Goal: Task Accomplishment & Management: Use online tool/utility

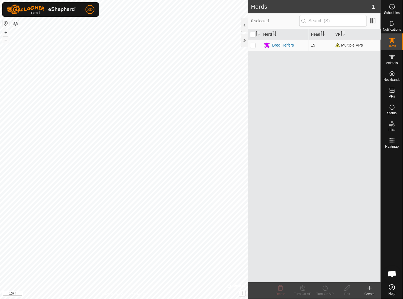
click at [254, 45] on p-checkbox at bounding box center [253, 45] width 6 height 4
checkbox input "true"
click at [252, 46] on p-checkbox at bounding box center [253, 45] width 6 height 4
checkbox input "false"
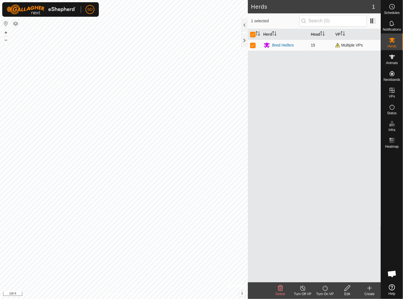
checkbox input "false"
click at [288, 45] on div "Bred Heifers" at bounding box center [284, 45] width 22 height 6
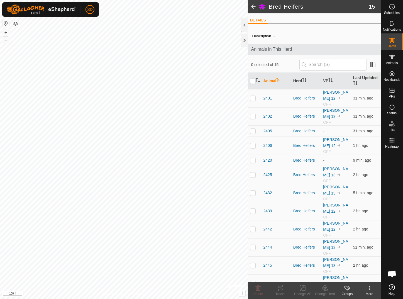
click at [253, 129] on p-checkbox at bounding box center [253, 131] width 6 height 4
checkbox input "true"
click at [304, 287] on icon at bounding box center [303, 289] width 4 height 4
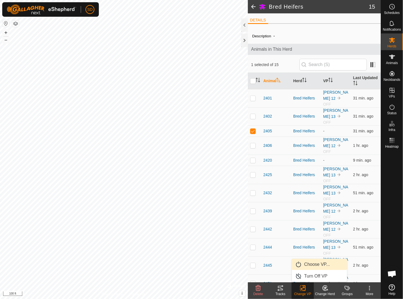
click at [309, 264] on link "Choose VP..." at bounding box center [319, 264] width 55 height 11
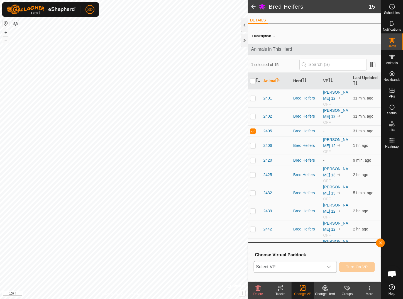
click at [331, 267] on icon "dropdown trigger" at bounding box center [329, 267] width 4 height 2
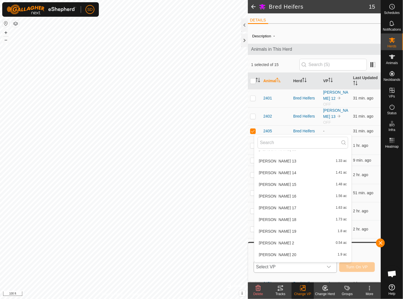
scroll to position [285, 0]
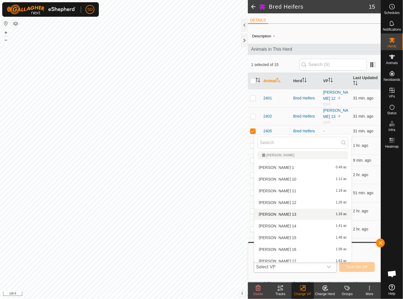
click at [265, 214] on li "[PERSON_NAME] 13 1.33 ac" at bounding box center [304, 214] width 98 height 11
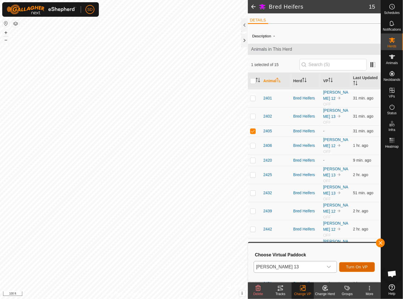
click at [360, 266] on span "Turn On VP" at bounding box center [358, 267] width 22 height 4
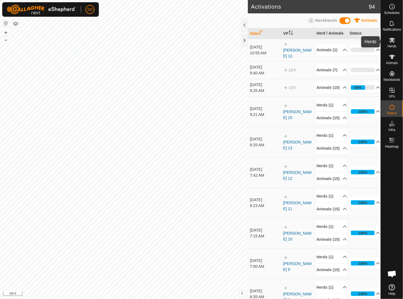
click at [393, 40] on icon at bounding box center [392, 40] width 6 height 5
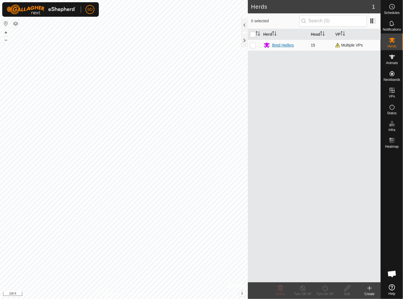
click at [284, 43] on div "Bred Heifers" at bounding box center [284, 45] width 22 height 6
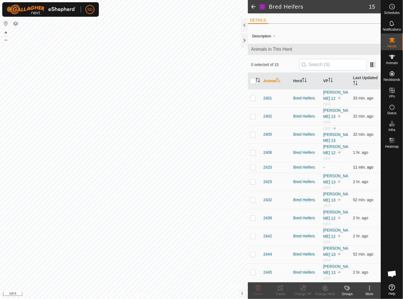
click at [253, 165] on p-checkbox at bounding box center [253, 167] width 6 height 4
checkbox input "true"
click at [302, 290] on icon at bounding box center [303, 288] width 7 height 7
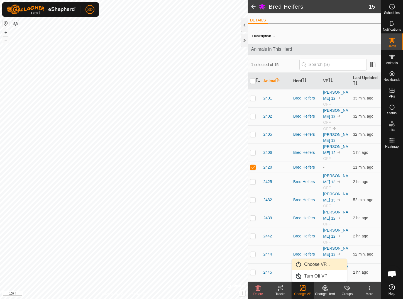
click at [314, 262] on link "Choose VP..." at bounding box center [319, 264] width 55 height 11
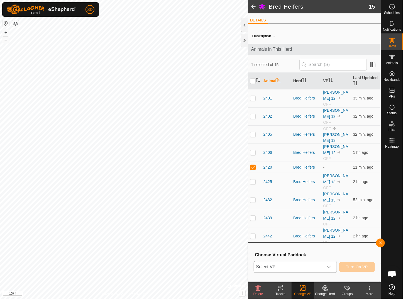
click at [330, 267] on icon "dropdown trigger" at bounding box center [329, 267] width 4 height 2
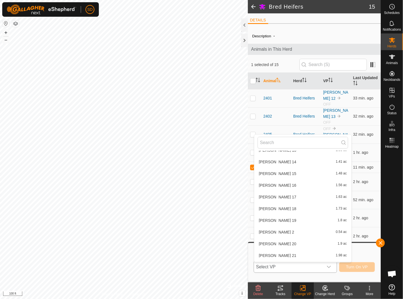
scroll to position [313, 0]
click at [271, 186] on li "[PERSON_NAME] 13 1.33 ac" at bounding box center [304, 186] width 98 height 11
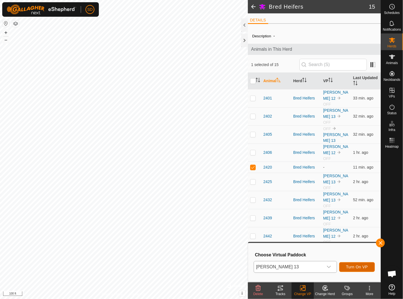
click at [350, 268] on span "Turn On VP" at bounding box center [358, 267] width 22 height 4
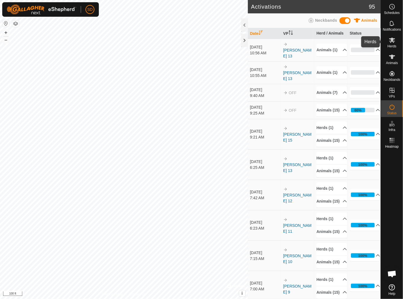
click at [393, 42] on icon at bounding box center [392, 40] width 7 height 7
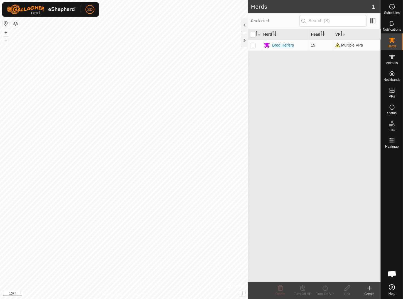
click at [280, 45] on div "Bred Heifers" at bounding box center [284, 45] width 22 height 6
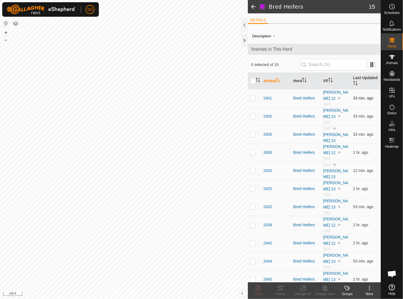
click at [254, 96] on p-checkbox at bounding box center [253, 98] width 6 height 4
checkbox input "true"
click at [303, 287] on icon at bounding box center [303, 289] width 4 height 4
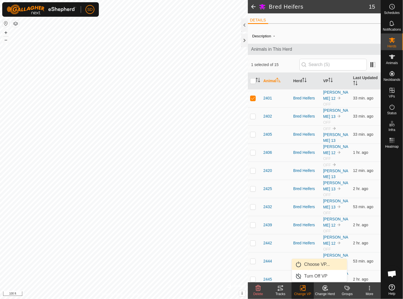
click at [321, 264] on link "Choose VP..." at bounding box center [319, 264] width 55 height 11
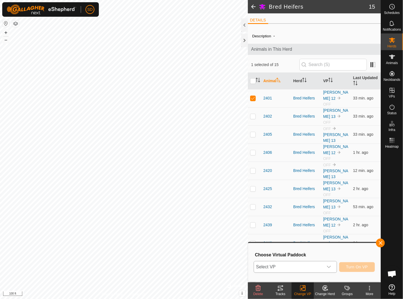
click at [330, 269] on icon "dropdown trigger" at bounding box center [329, 267] width 4 height 4
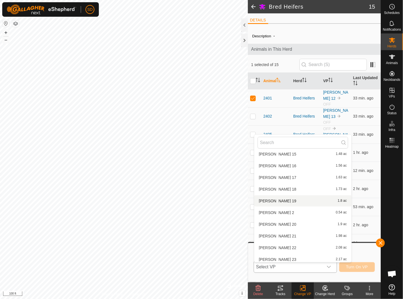
scroll to position [341, 0]
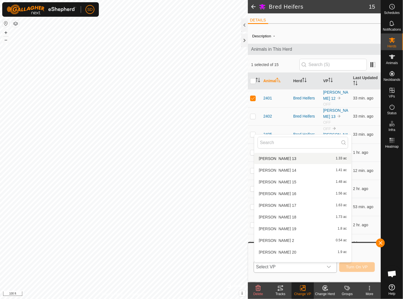
click at [270, 159] on li "[PERSON_NAME] 13 1.33 ac" at bounding box center [304, 158] width 98 height 11
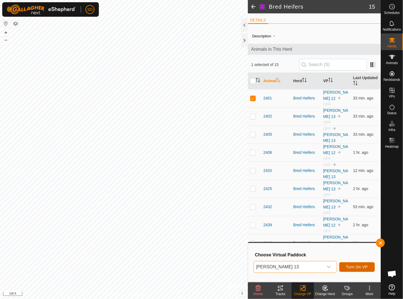
click at [350, 265] on span "Turn On VP" at bounding box center [358, 267] width 22 height 4
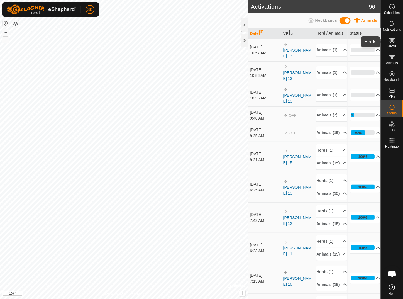
click at [395, 42] on icon at bounding box center [392, 40] width 7 height 7
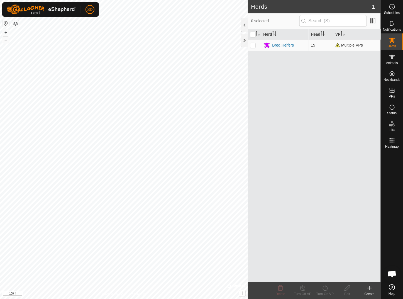
click at [280, 45] on div "Bred Heifers" at bounding box center [284, 45] width 22 height 6
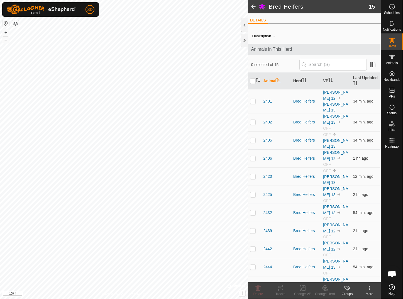
click at [253, 156] on p-checkbox at bounding box center [253, 158] width 6 height 4
checkbox input "true"
click at [303, 289] on icon at bounding box center [303, 288] width 7 height 7
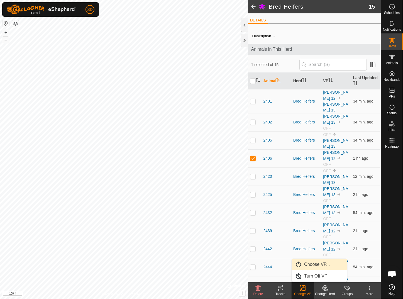
click at [314, 262] on link "Choose VP..." at bounding box center [319, 264] width 55 height 11
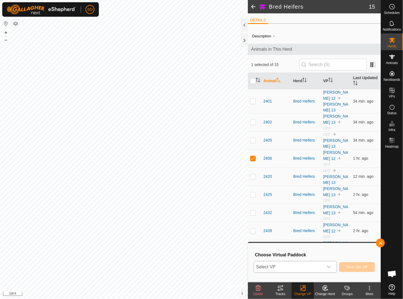
click at [330, 267] on icon "dropdown trigger" at bounding box center [329, 267] width 4 height 2
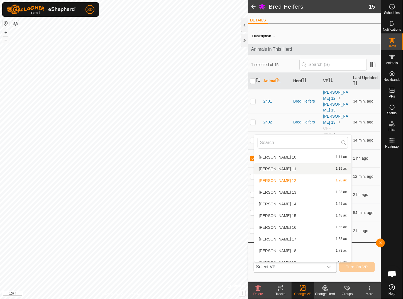
scroll to position [313, 0]
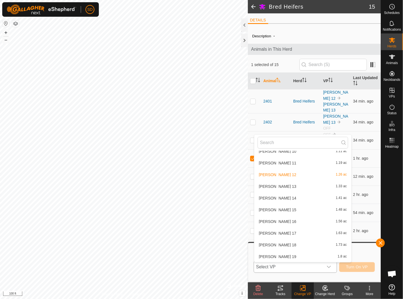
click at [272, 185] on li "[PERSON_NAME] 13 1.33 ac" at bounding box center [304, 186] width 98 height 11
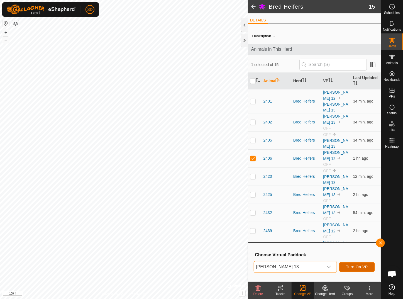
click at [350, 265] on span "Turn On VP" at bounding box center [358, 267] width 22 height 4
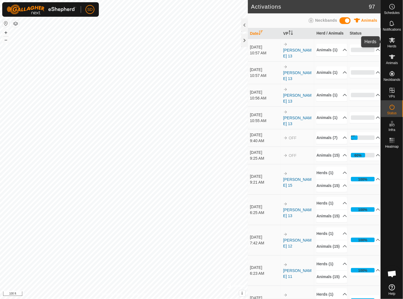
click at [396, 43] on es-mob-svg-icon at bounding box center [393, 40] width 10 height 9
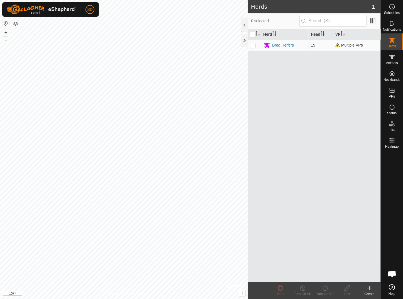
click at [282, 44] on div "Bred Heifers" at bounding box center [284, 45] width 22 height 6
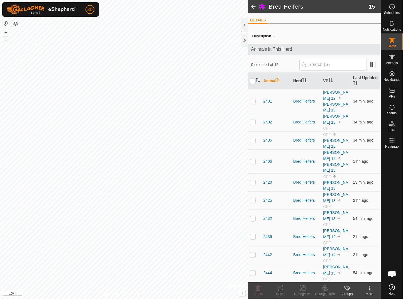
click at [253, 120] on p-checkbox at bounding box center [253, 122] width 6 height 4
checkbox input "true"
click at [302, 290] on icon at bounding box center [303, 289] width 4 height 4
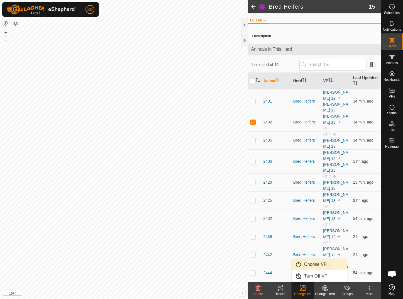
click at [324, 264] on link "Choose VP..." at bounding box center [319, 264] width 55 height 11
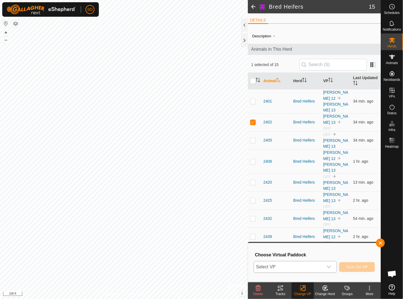
click at [330, 269] on icon "dropdown trigger" at bounding box center [329, 267] width 4 height 4
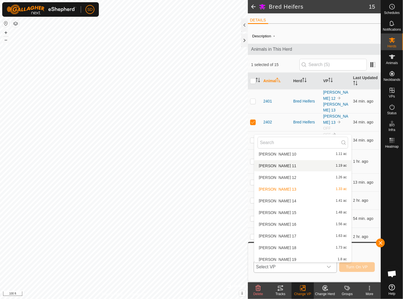
scroll to position [313, 0]
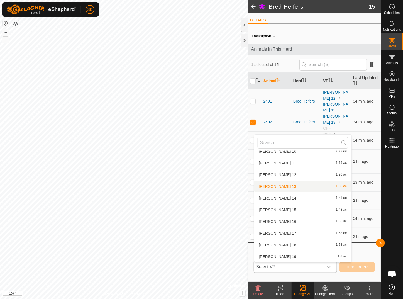
click at [273, 185] on li "[PERSON_NAME] 13 1.33 ac" at bounding box center [304, 186] width 98 height 11
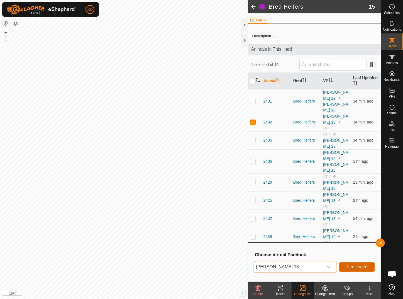
click at [359, 266] on span "Turn On VP" at bounding box center [358, 267] width 22 height 4
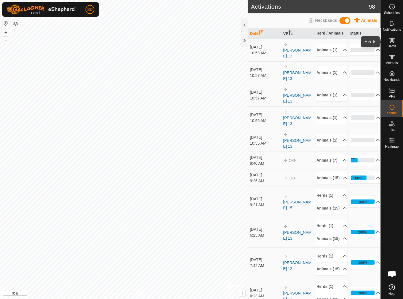
click at [392, 41] on icon at bounding box center [392, 40] width 6 height 5
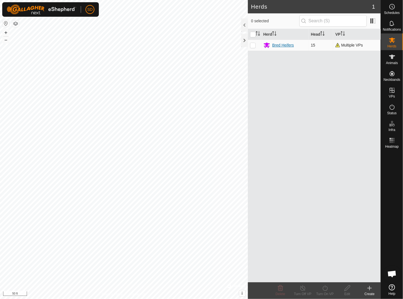
click at [288, 44] on div "Bred Heifers" at bounding box center [284, 45] width 22 height 6
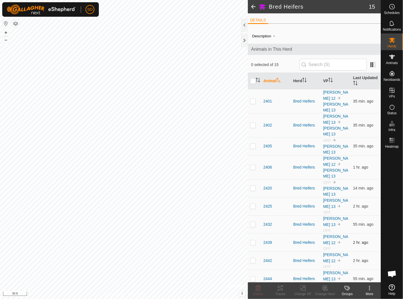
click at [253, 240] on p-checkbox at bounding box center [253, 242] width 6 height 4
checkbox input "true"
click at [252, 258] on p-checkbox at bounding box center [253, 260] width 6 height 4
checkbox input "true"
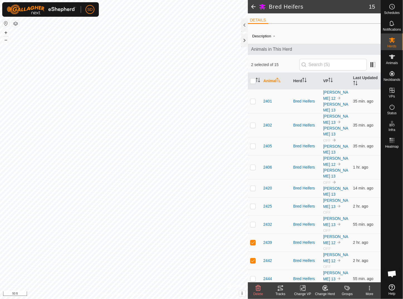
checkbox input "true"
click at [304, 289] on icon at bounding box center [303, 288] width 7 height 7
click at [314, 264] on link "Choose VP..." at bounding box center [319, 264] width 55 height 11
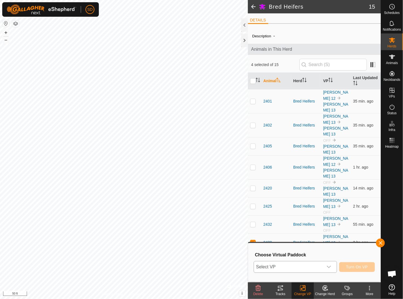
click at [331, 268] on icon "dropdown trigger" at bounding box center [329, 267] width 4 height 4
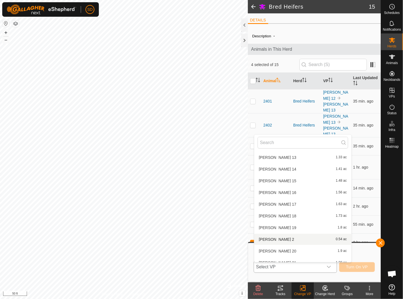
scroll to position [335, 0]
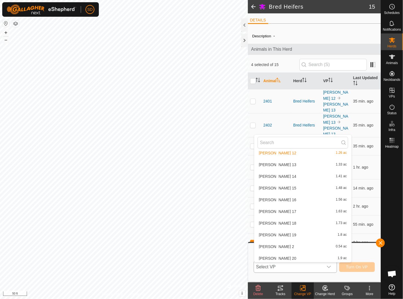
click at [273, 164] on li "[PERSON_NAME] 13 1.33 ac" at bounding box center [304, 164] width 98 height 11
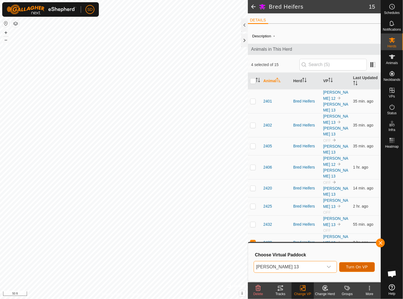
click at [350, 268] on span "Turn On VP" at bounding box center [358, 267] width 22 height 4
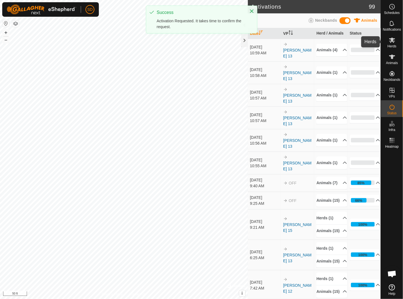
click at [392, 43] on icon at bounding box center [392, 40] width 7 height 7
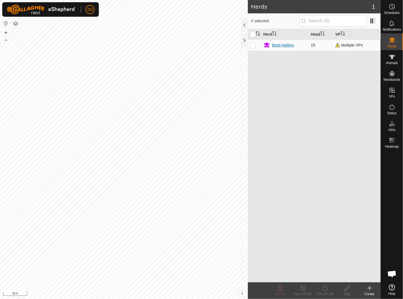
click at [279, 45] on div "Bred Heifers" at bounding box center [284, 45] width 22 height 6
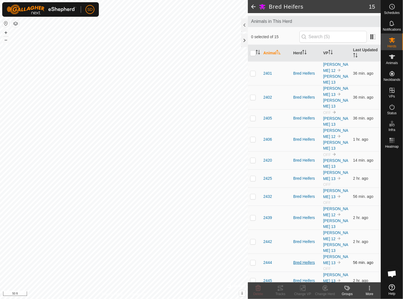
scroll to position [30, 0]
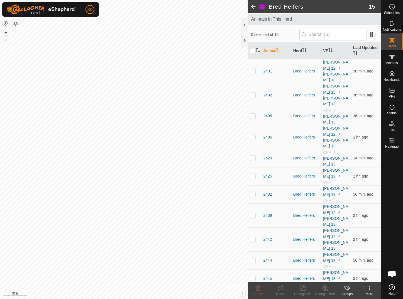
checkbox input "true"
click at [254, 276] on p-checkbox at bounding box center [253, 278] width 6 height 4
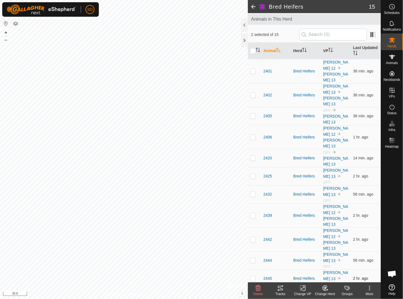
checkbox input "true"
click at [253, 258] on p-checkbox at bounding box center [253, 260] width 6 height 4
checkbox input "true"
click at [252, 192] on p-checkbox at bounding box center [253, 194] width 6 height 4
checkbox input "true"
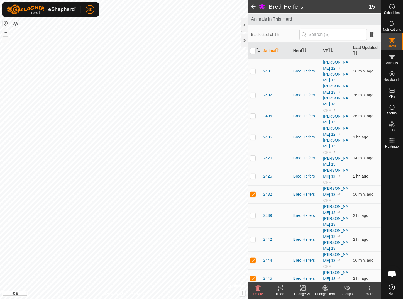
click at [253, 174] on p-checkbox at bounding box center [253, 176] width 6 height 4
checkbox input "true"
click at [300, 289] on icon at bounding box center [303, 288] width 7 height 7
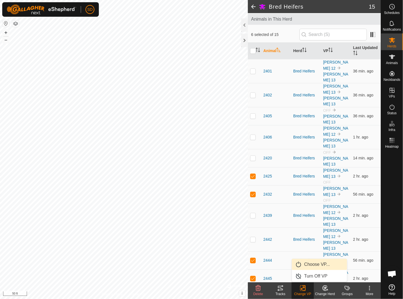
click at [310, 261] on link "Choose VP..." at bounding box center [319, 264] width 55 height 11
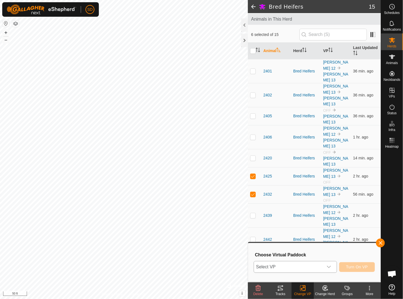
click at [329, 268] on icon "dropdown trigger" at bounding box center [329, 267] width 4 height 2
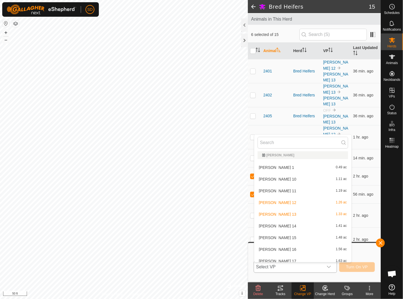
scroll to position [313, 0]
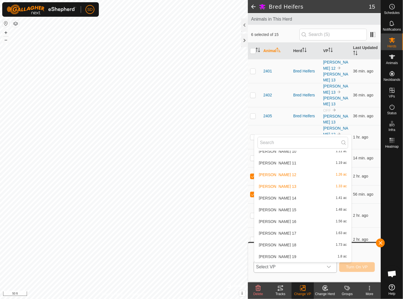
click at [272, 187] on li "[PERSON_NAME] 13 1.33 ac" at bounding box center [304, 186] width 98 height 11
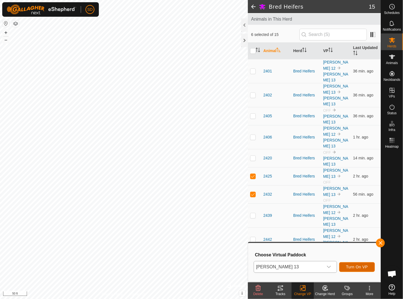
click at [361, 266] on span "Turn On VP" at bounding box center [358, 267] width 22 height 4
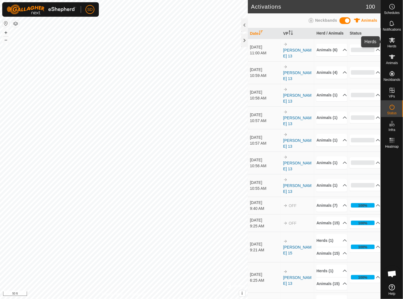
click at [393, 42] on icon at bounding box center [392, 40] width 6 height 5
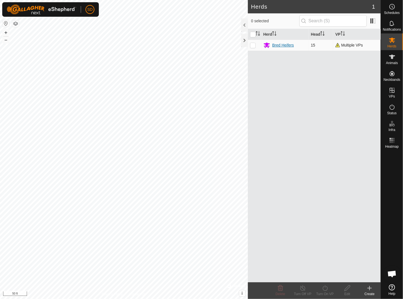
click at [278, 45] on div "Bred Heifers" at bounding box center [284, 45] width 22 height 6
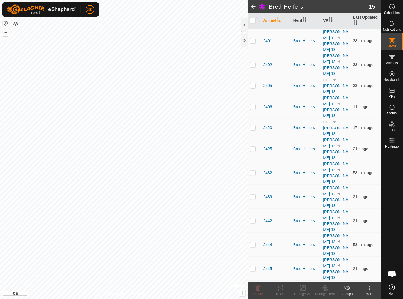
scroll to position [65, 0]
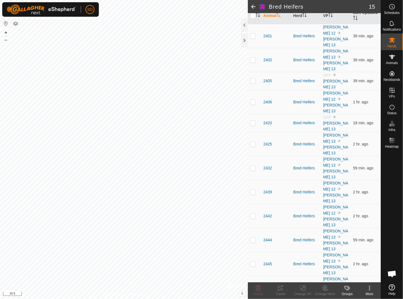
click at [370, 290] on icon at bounding box center [369, 289] width 1 height 1
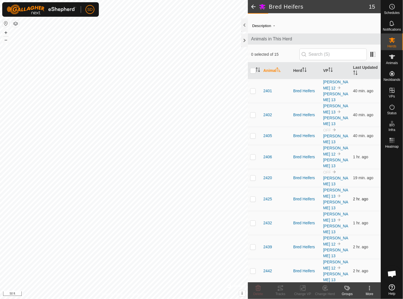
scroll to position [0, 0]
